Goal: Task Accomplishment & Management: Manage account settings

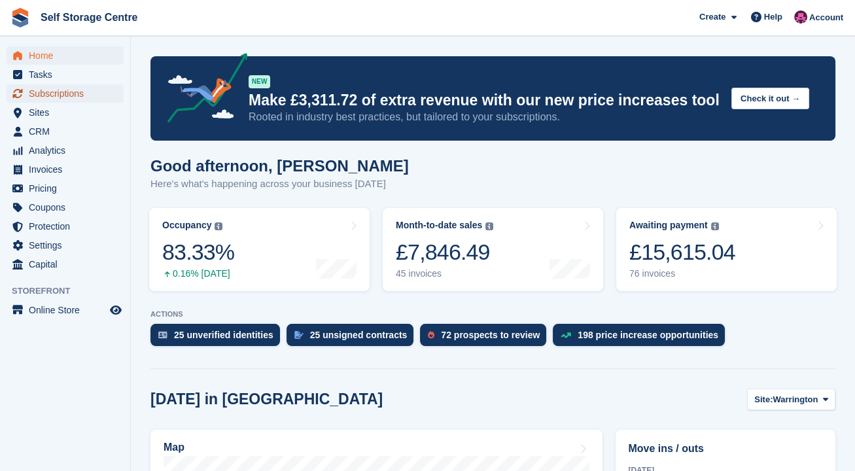
click at [74, 96] on span "Subscriptions" at bounding box center [68, 93] width 79 height 18
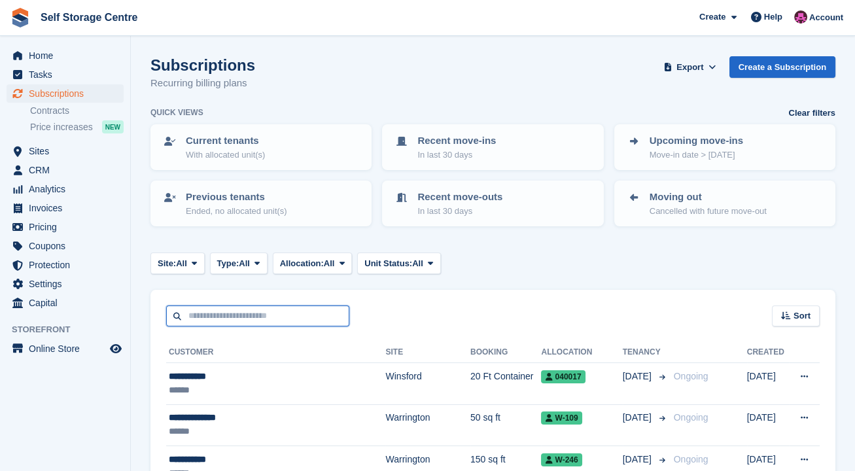
click at [277, 313] on input "text" at bounding box center [257, 317] width 183 height 22
type input "********"
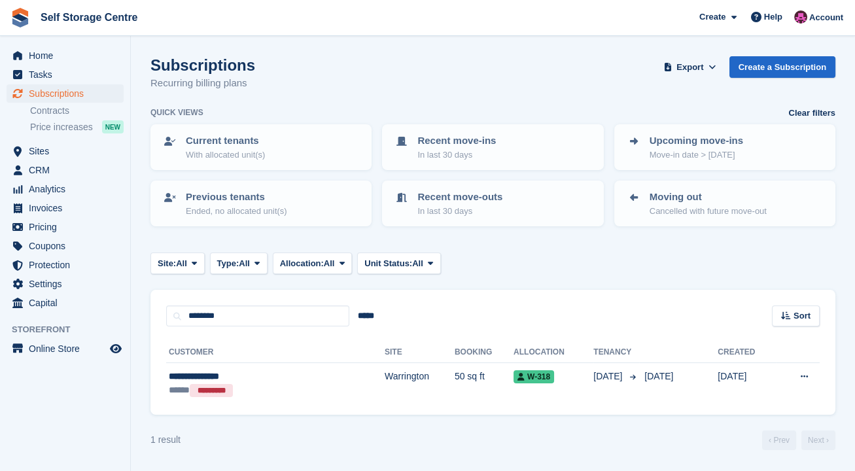
click at [282, 377] on div "**********" at bounding box center [237, 377] width 136 height 14
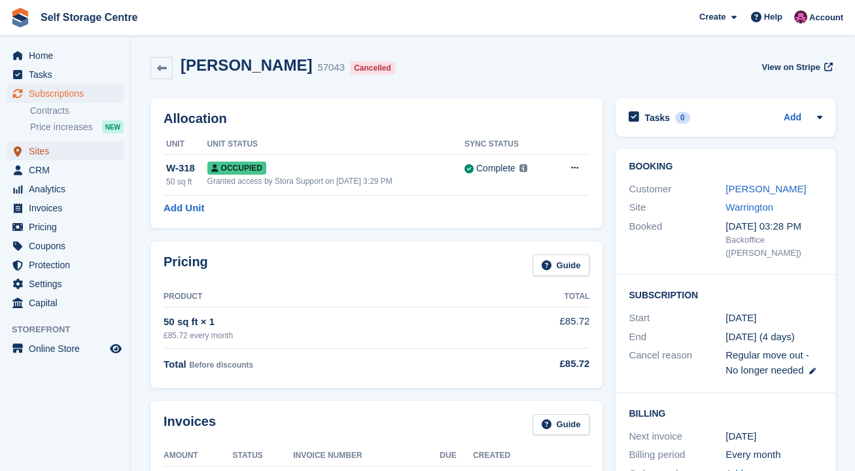
click at [31, 150] on span "Sites" at bounding box center [68, 151] width 79 height 18
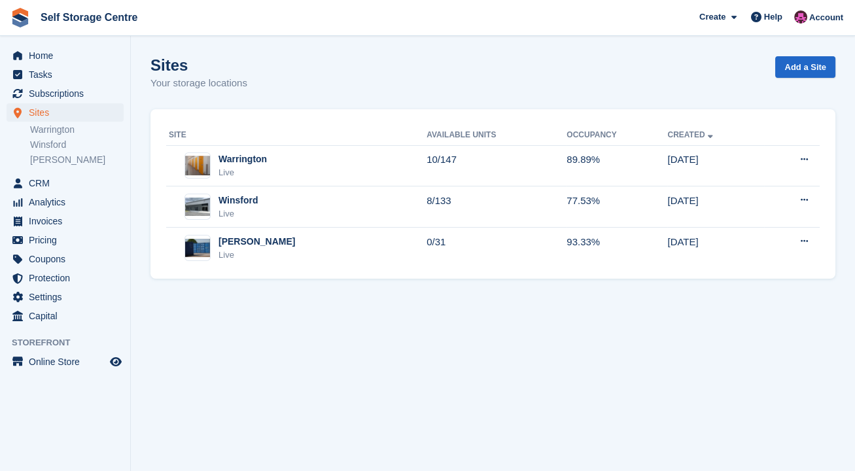
click at [289, 169] on div "Warrington Live" at bounding box center [298, 165] width 258 height 27
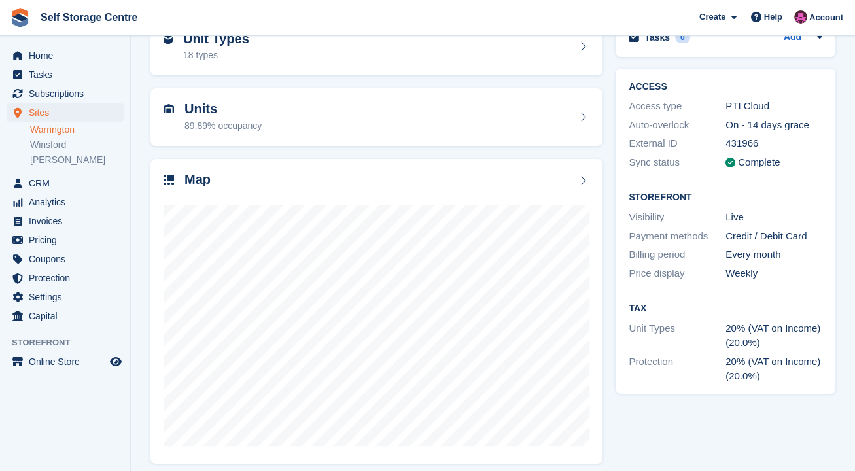
scroll to position [86, 0]
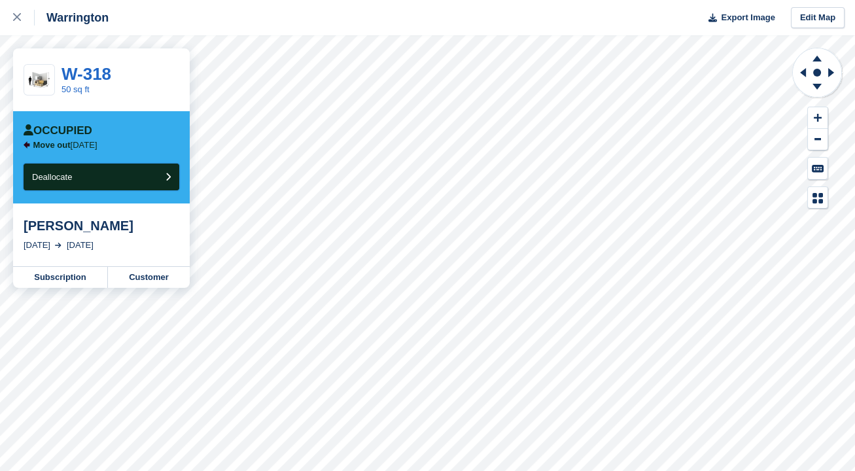
drag, startPoint x: 152, startPoint y: 171, endPoint x: 476, endPoint y: 33, distance: 351.5
click at [152, 171] on button "Deallocate" at bounding box center [102, 177] width 156 height 27
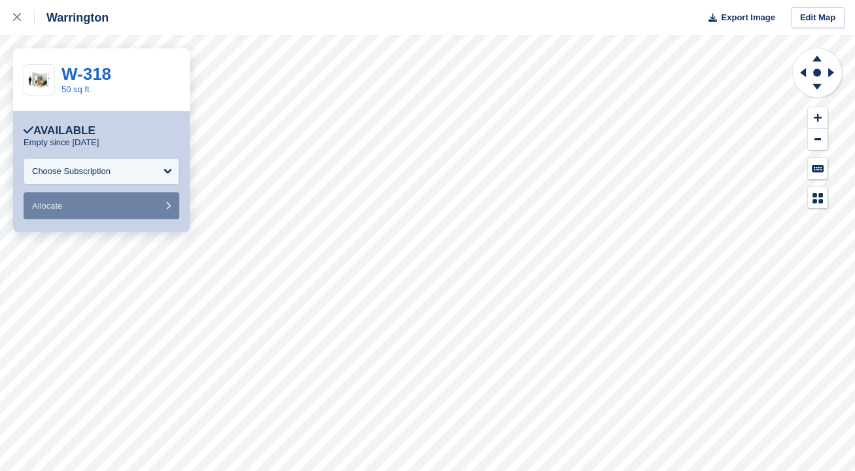
click at [6, 22] on link at bounding box center [17, 17] width 35 height 35
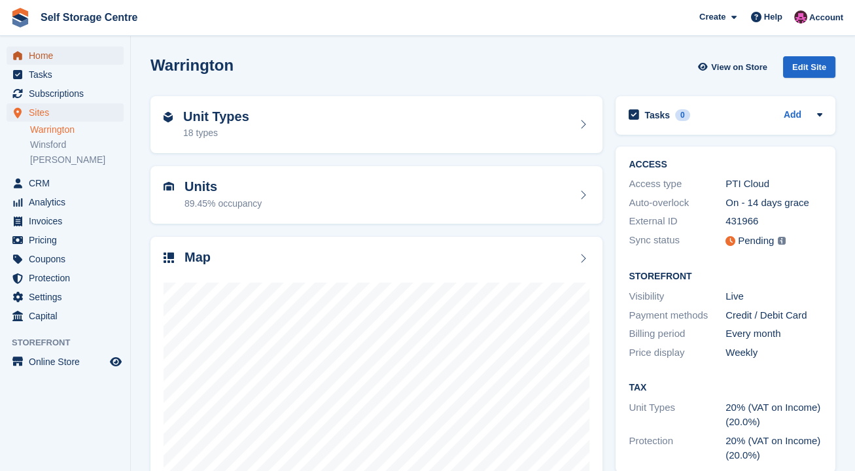
click at [62, 58] on span "Home" at bounding box center [68, 55] width 79 height 18
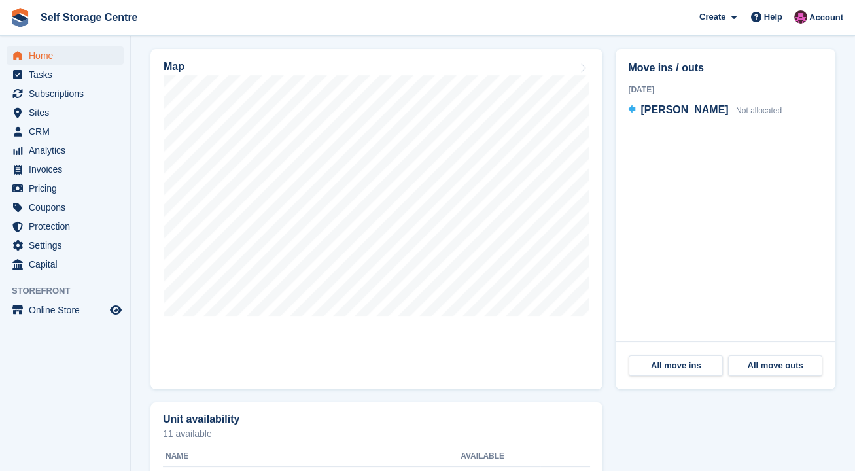
scroll to position [349, 0]
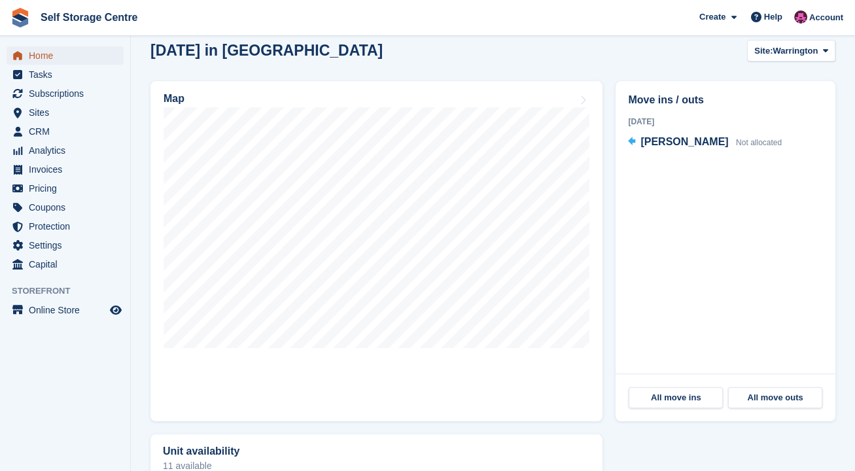
click at [77, 56] on span "Home" at bounding box center [68, 55] width 79 height 18
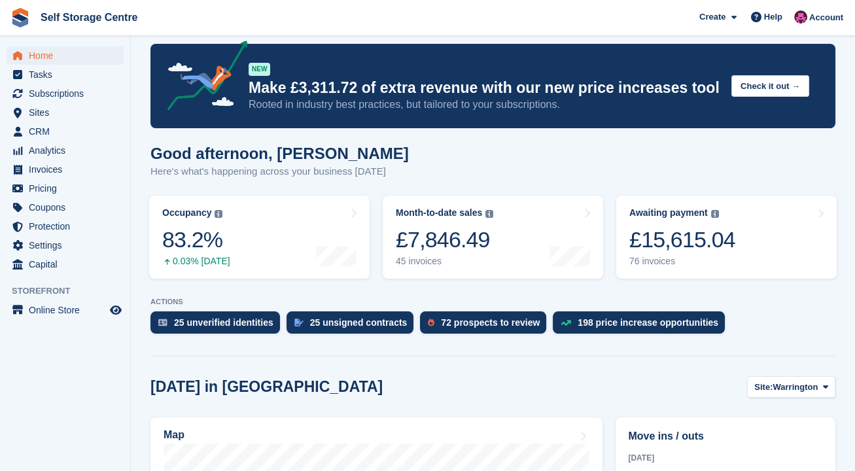
scroll to position [0, 0]
